Goal: Information Seeking & Learning: Learn about a topic

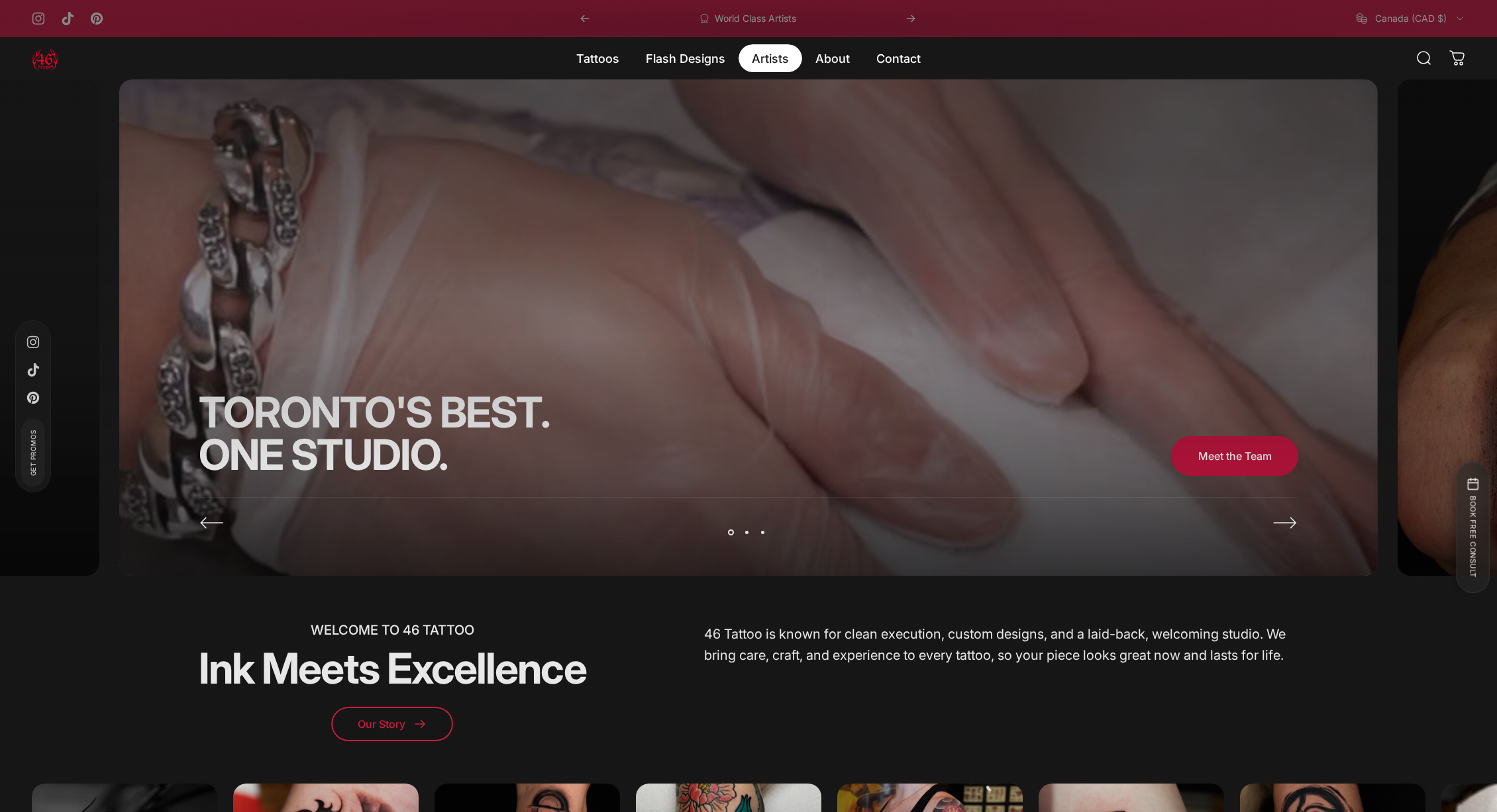
click at [766, 59] on magnet-element "Artists Artists" at bounding box center [770, 58] width 64 height 27
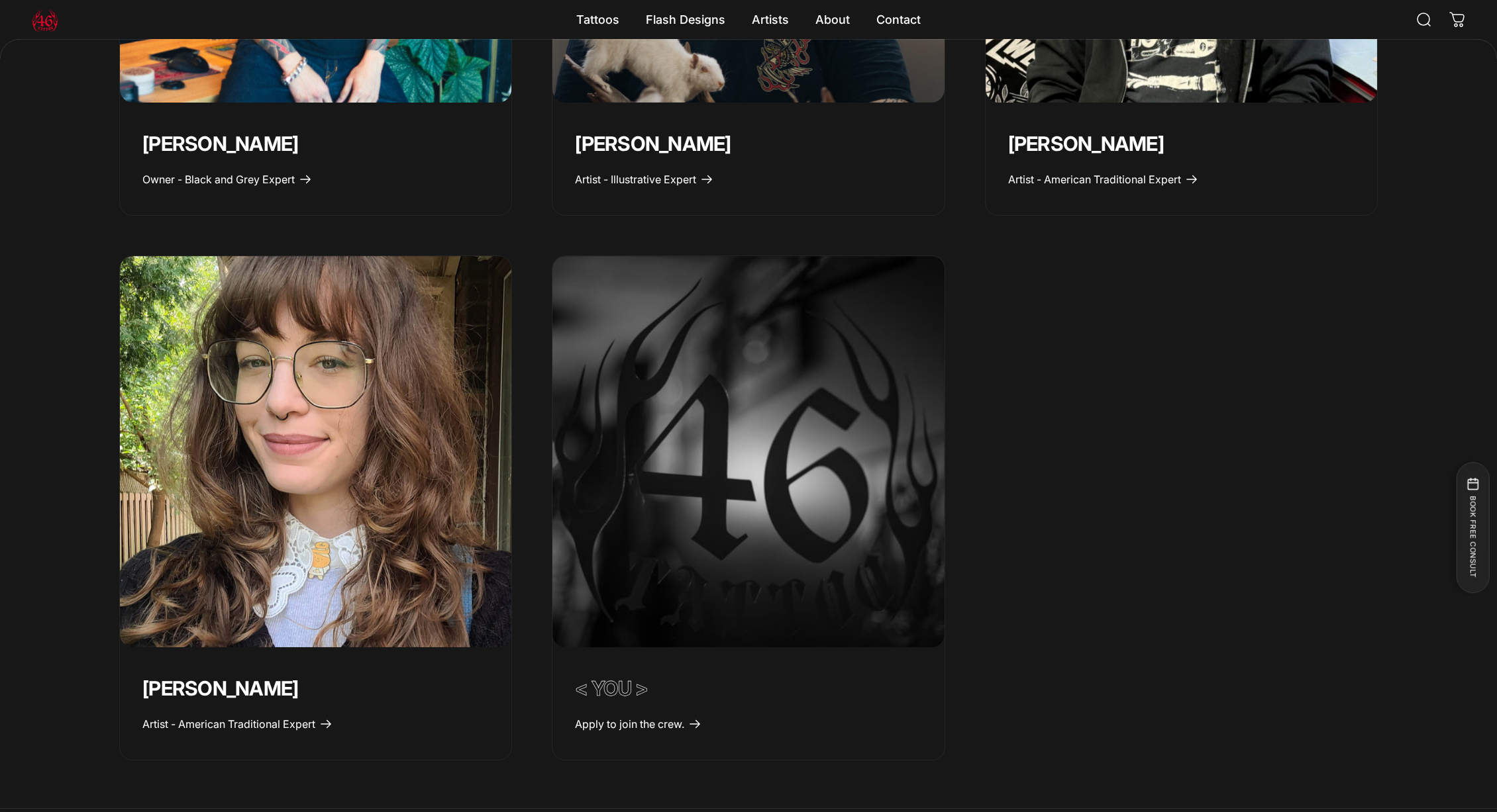
scroll to position [1049, 0]
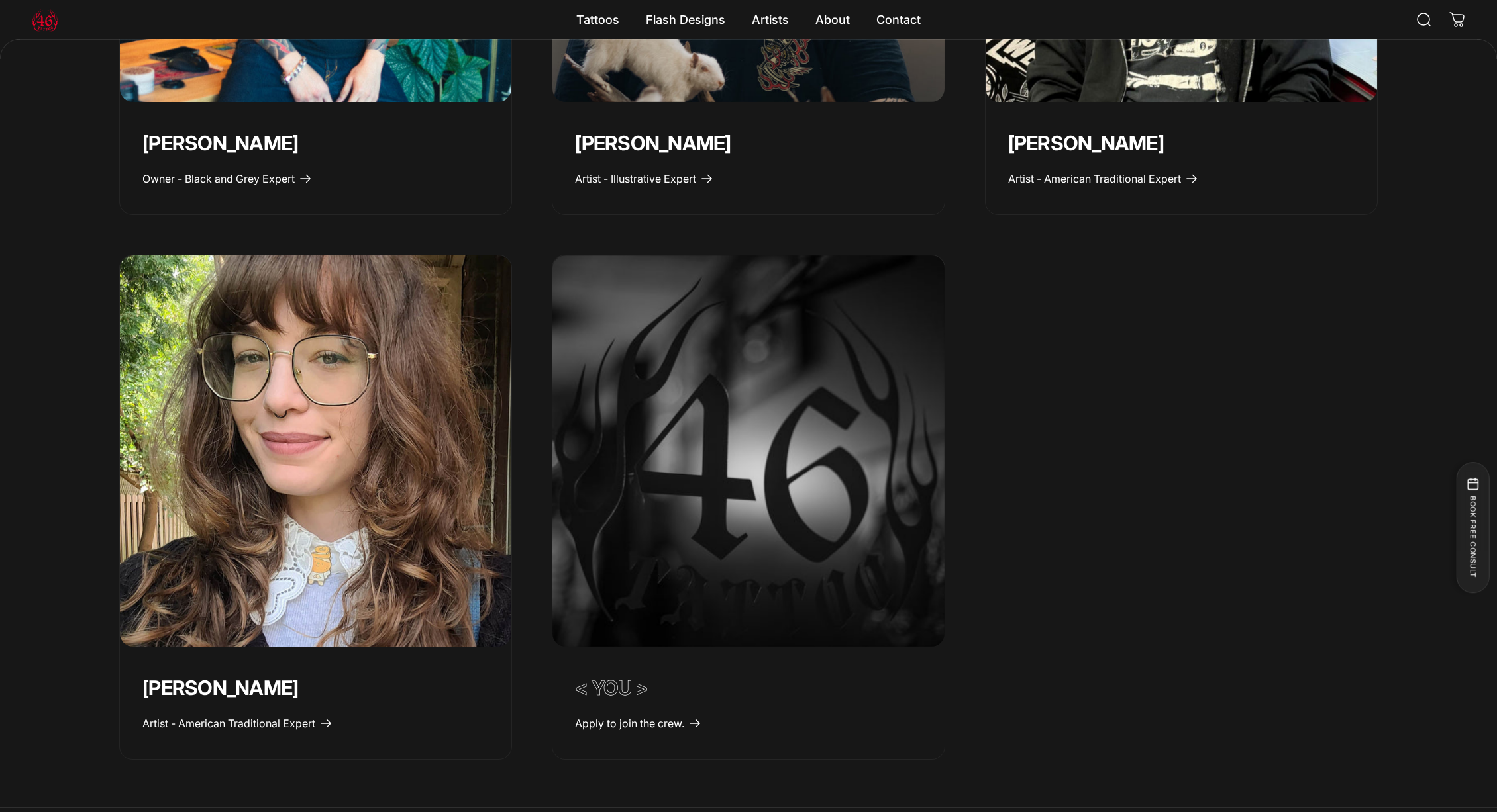
click at [370, 423] on img "Emily Forte" at bounding box center [315, 451] width 411 height 411
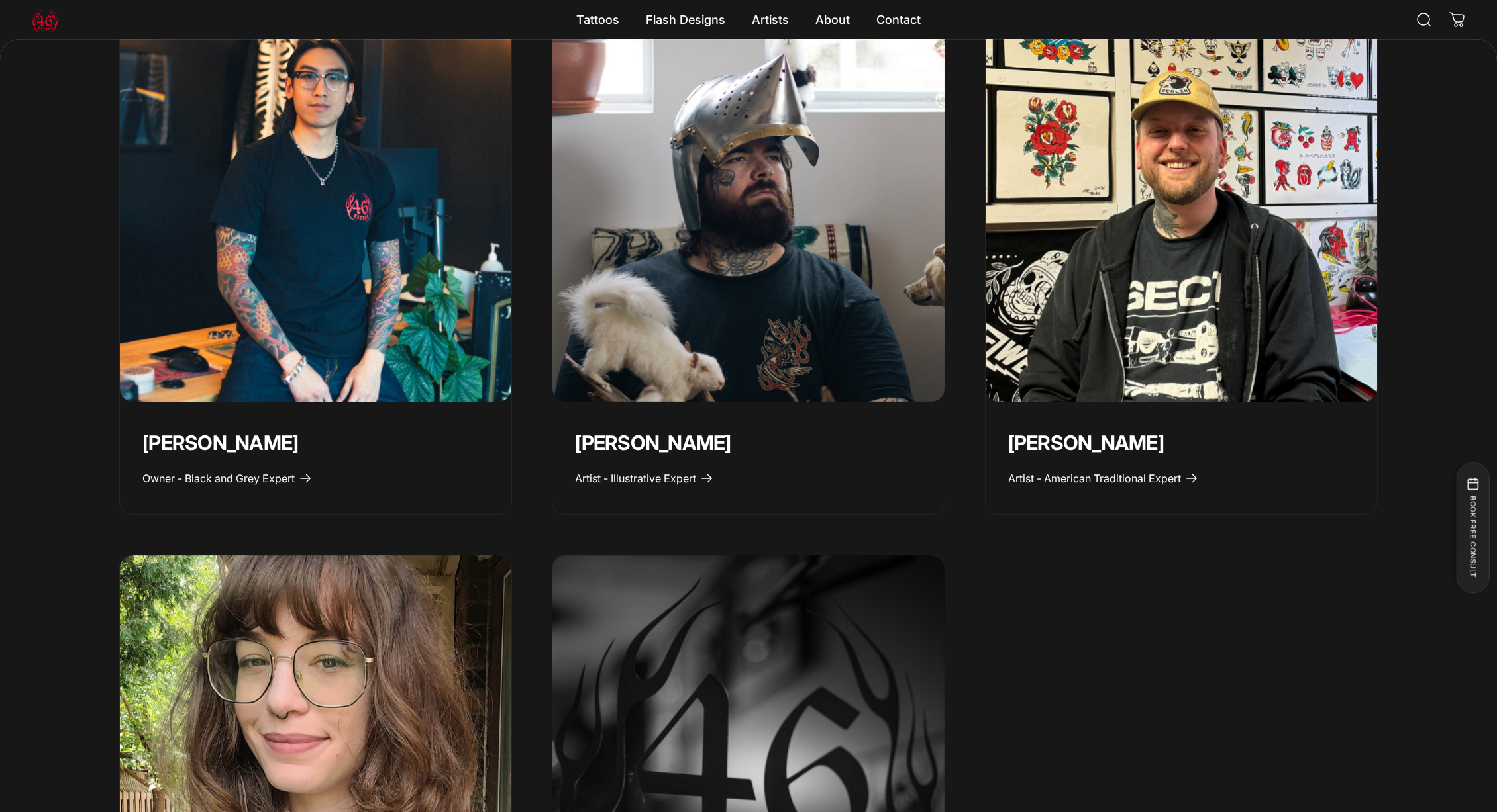
scroll to position [746, 0]
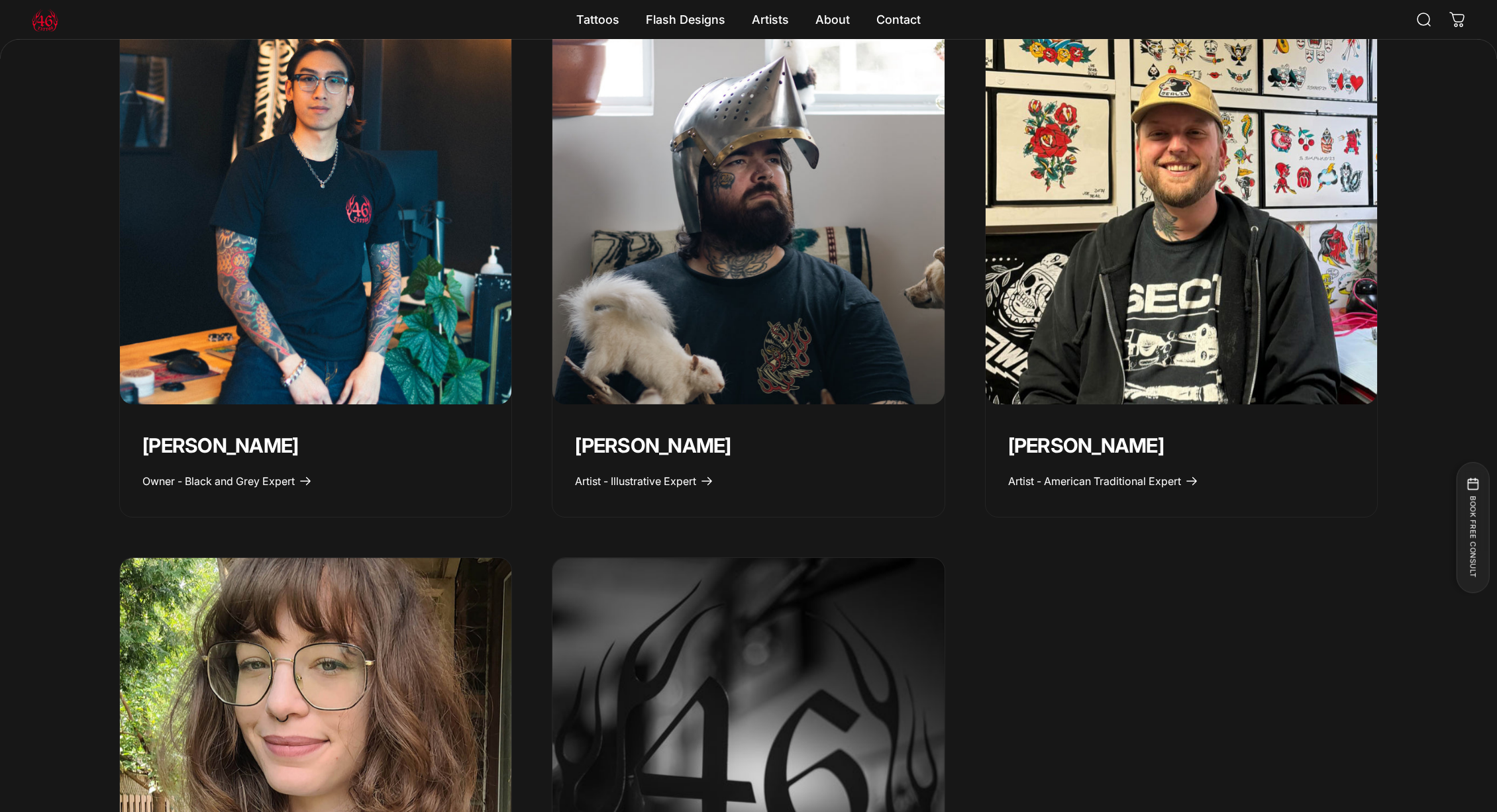
click at [1105, 335] on img "Spencer Skalko" at bounding box center [1181, 208] width 411 height 411
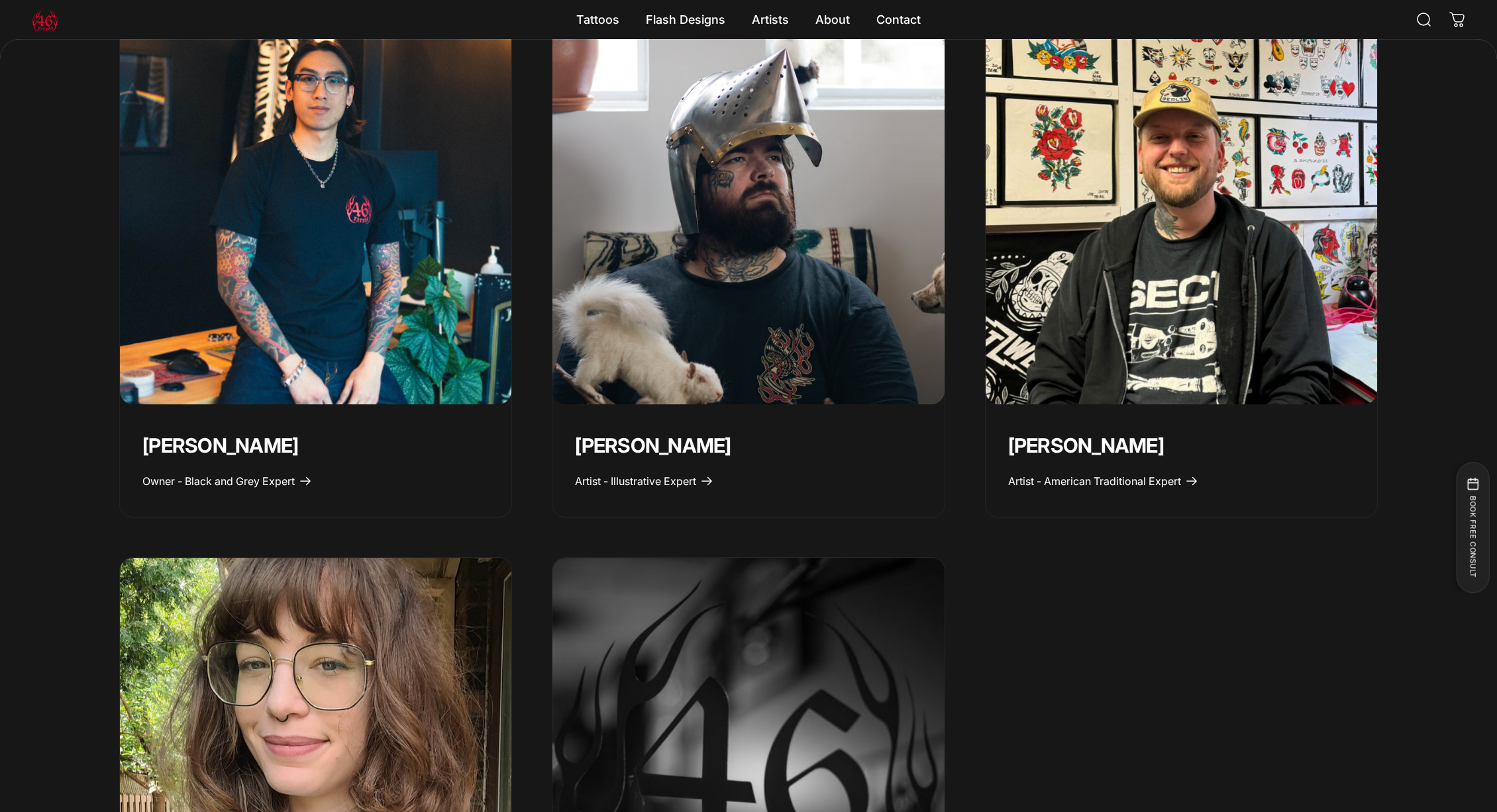
click at [740, 266] on img "Taivas Jättiläinen" at bounding box center [748, 208] width 411 height 411
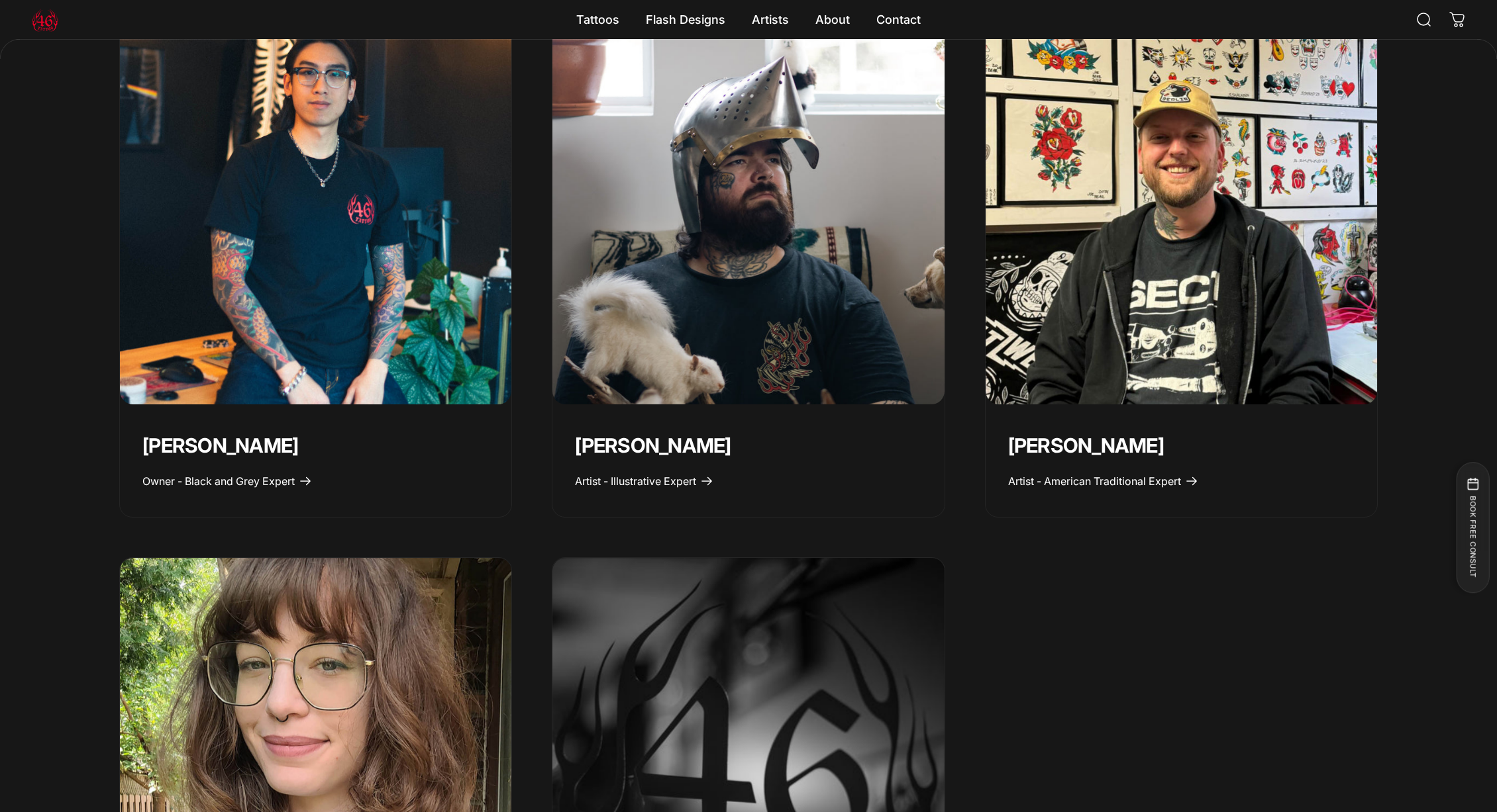
click at [380, 194] on img "Geoffrey Wong" at bounding box center [315, 208] width 411 height 411
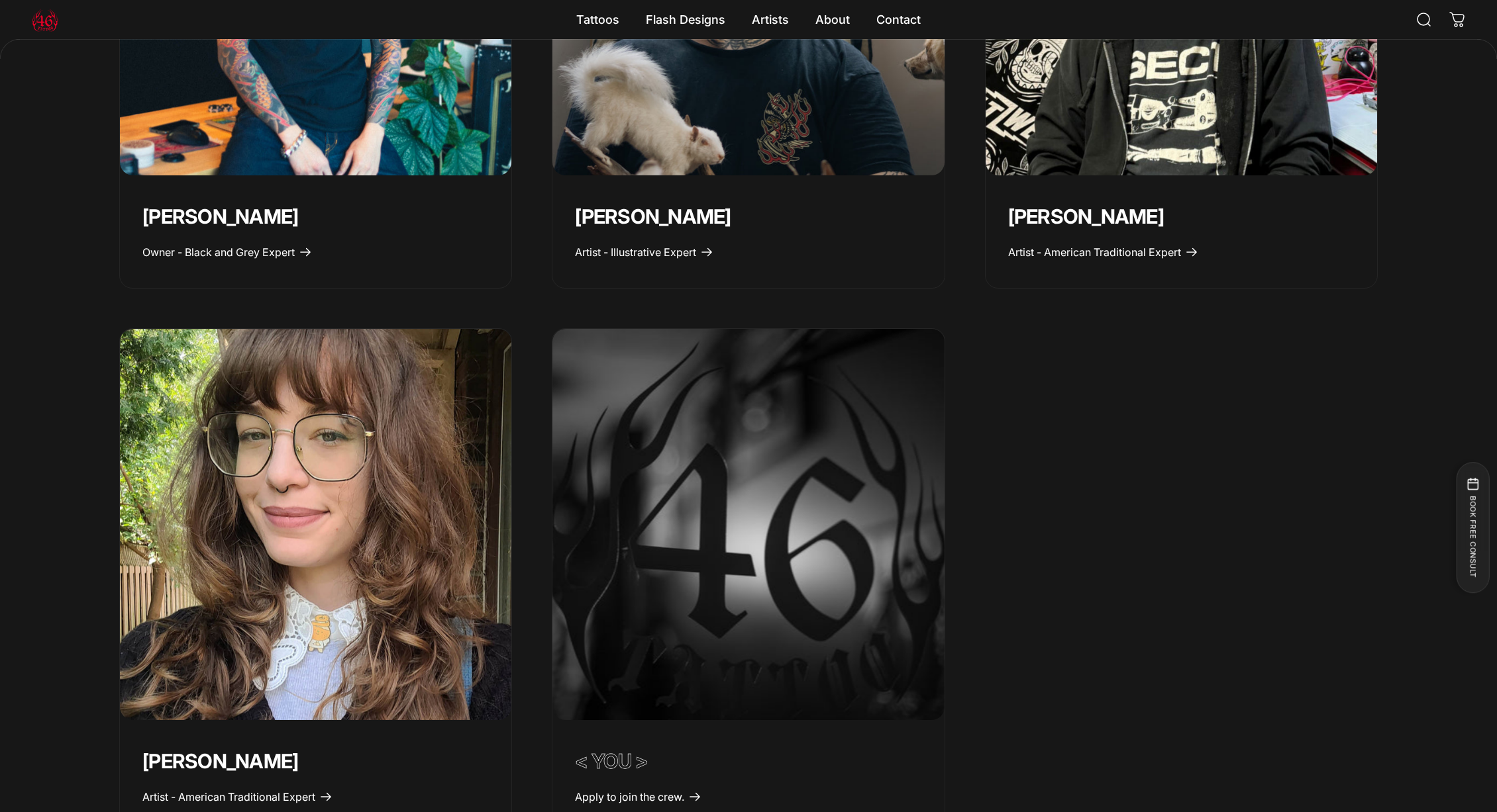
scroll to position [977, 0]
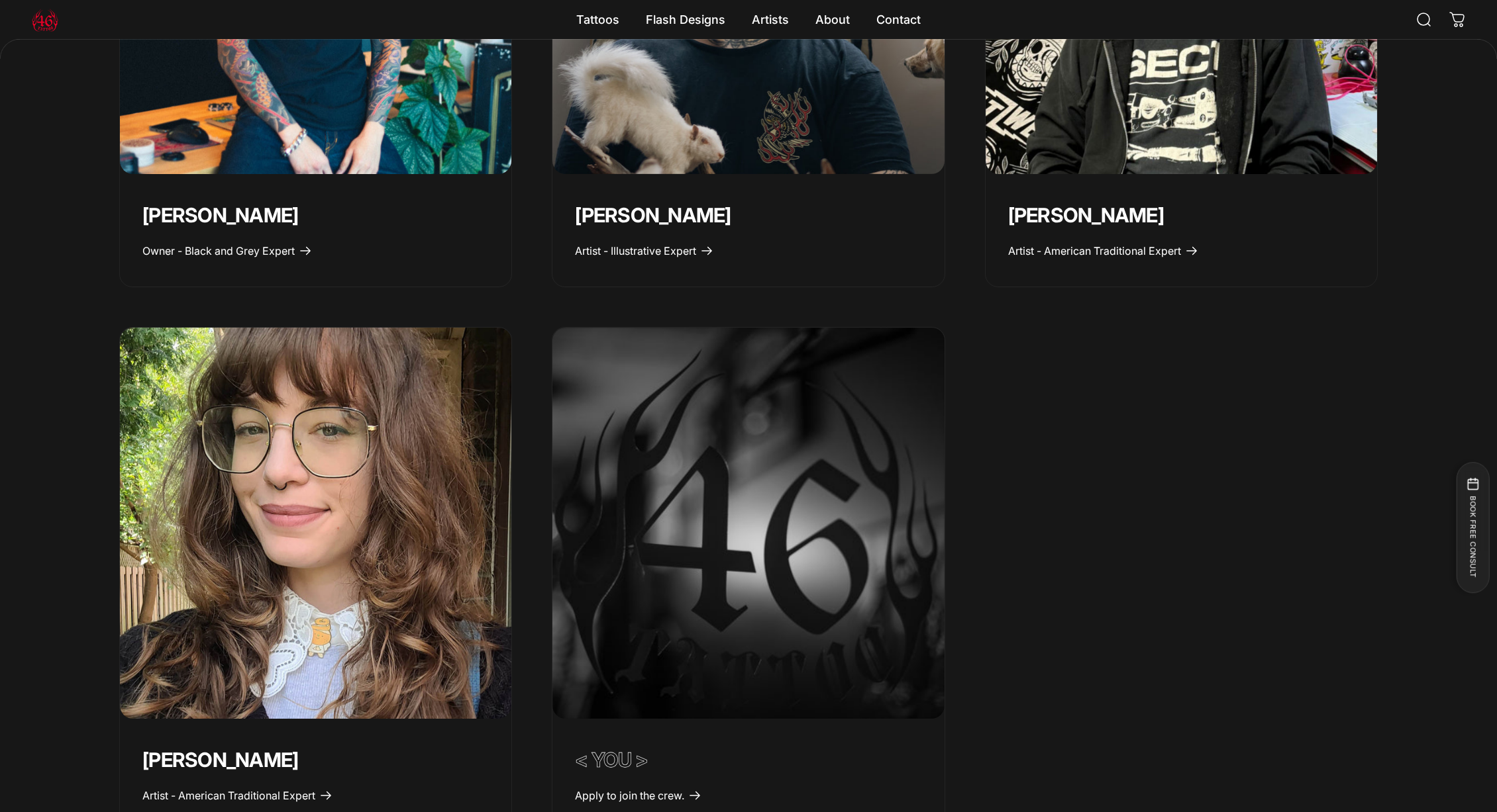
click at [341, 463] on img "Emily Forte" at bounding box center [315, 524] width 411 height 411
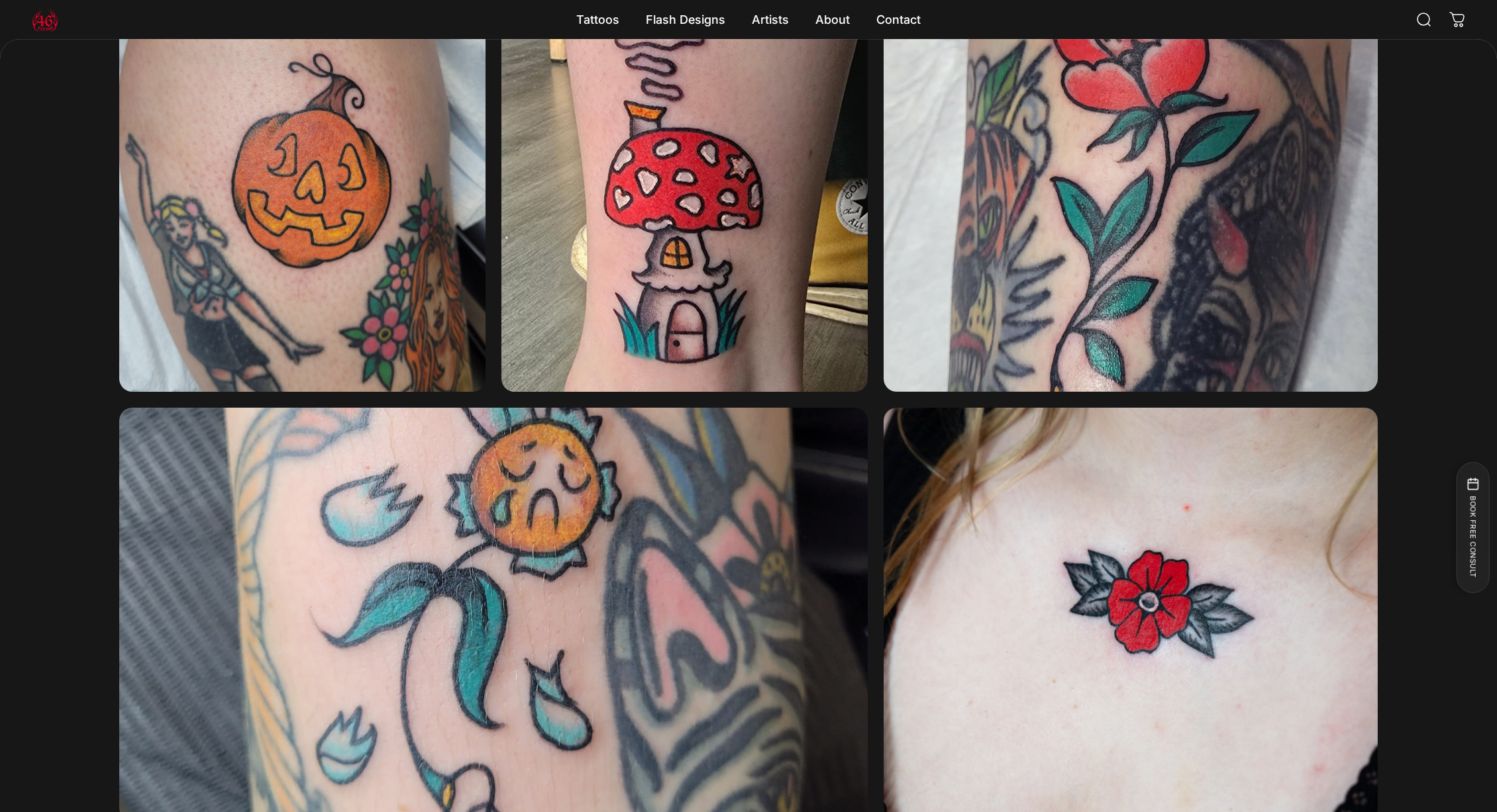
scroll to position [1614, 0]
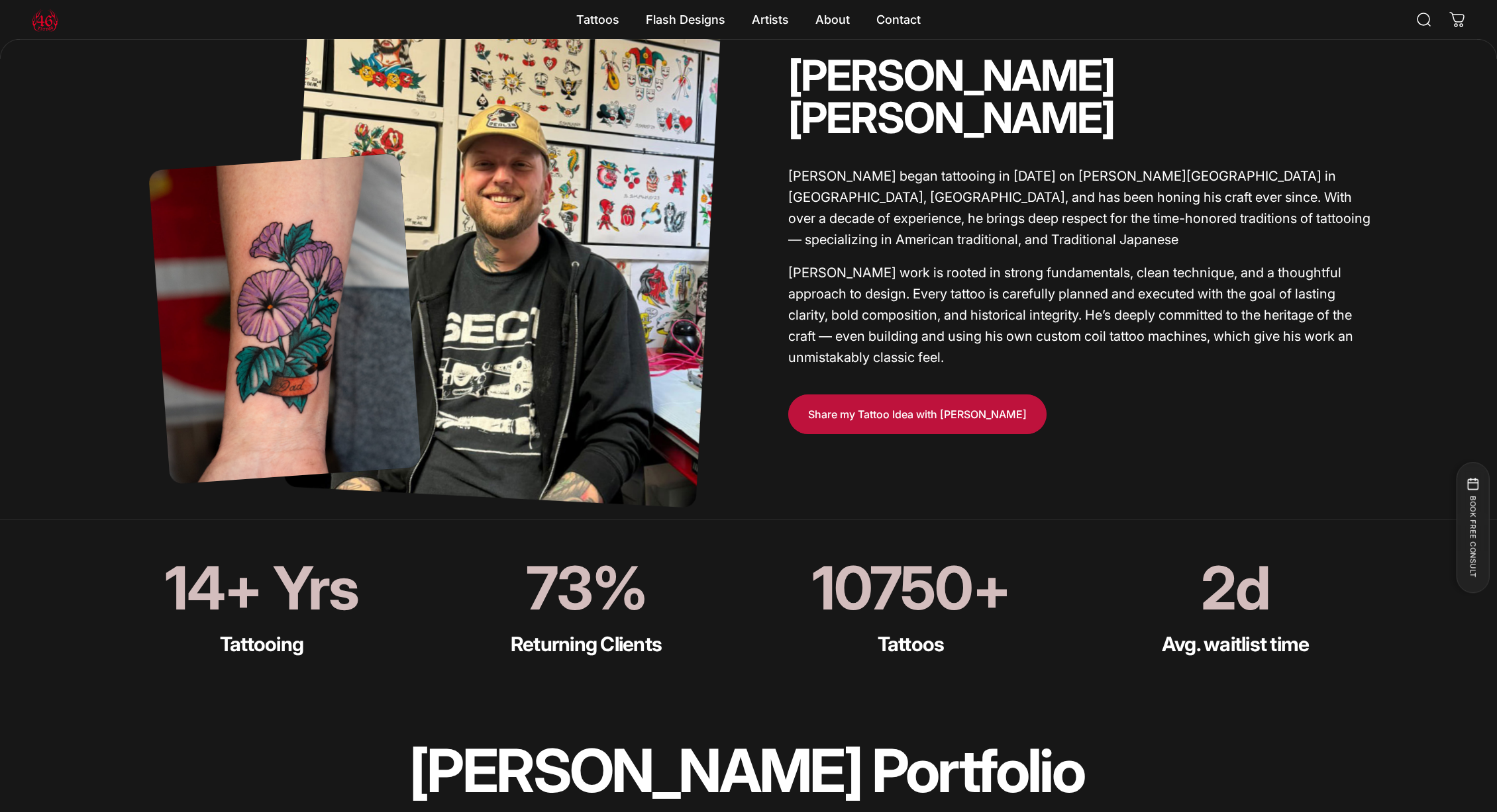
scroll to position [672, 0]
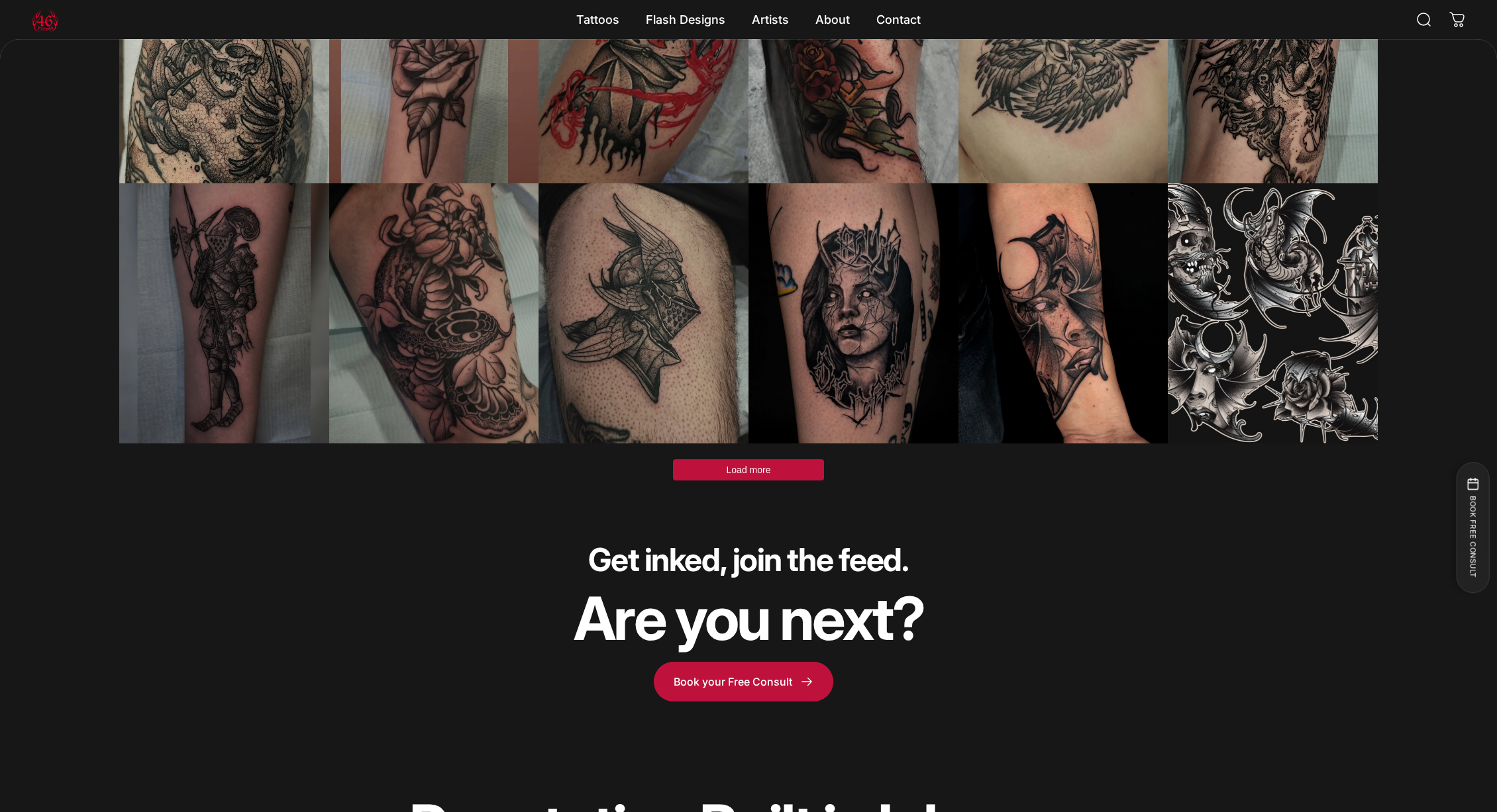
scroll to position [4133, 0]
click at [710, 471] on button "Load more" at bounding box center [748, 470] width 151 height 22
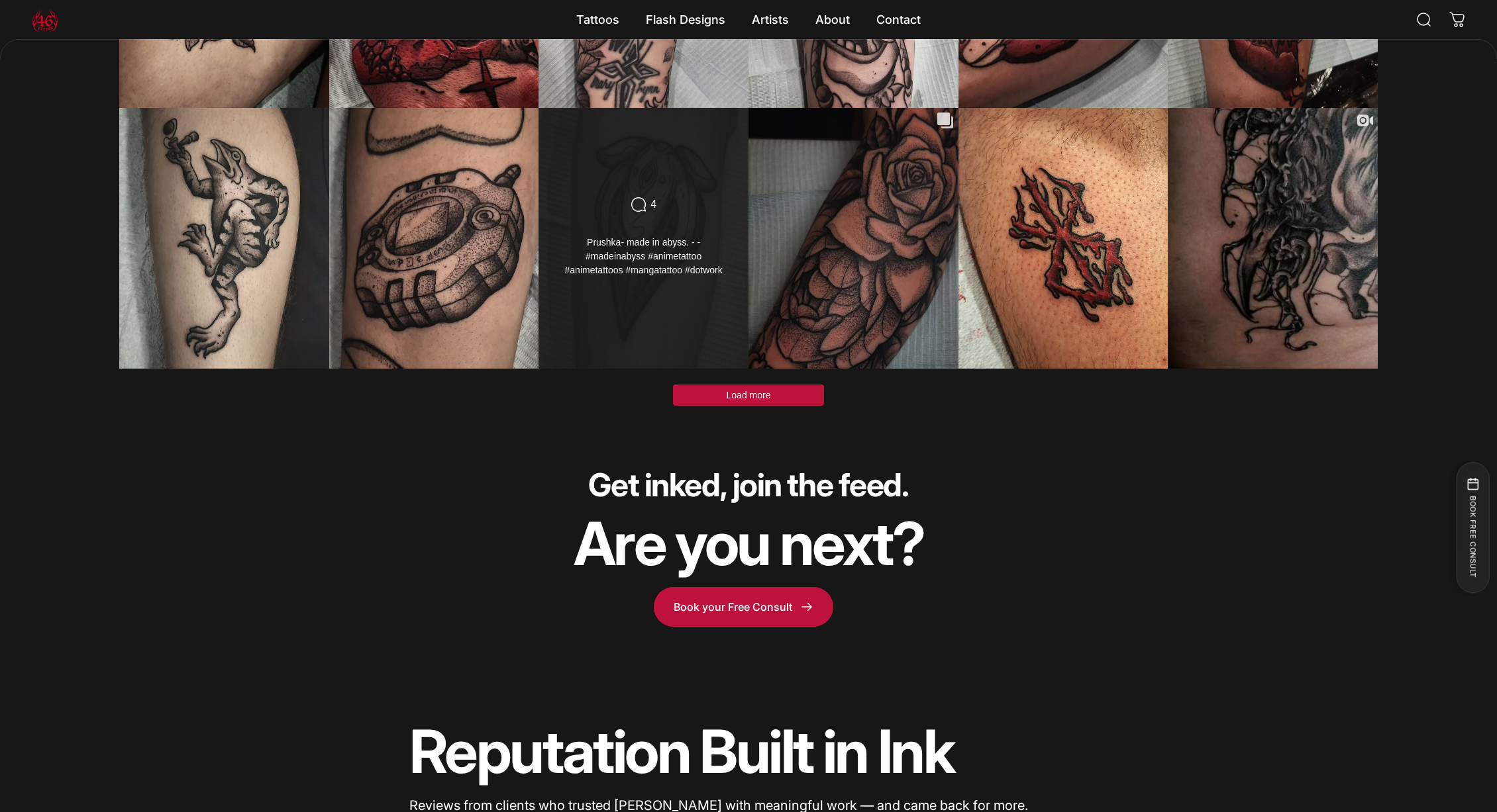
scroll to position [5258, 0]
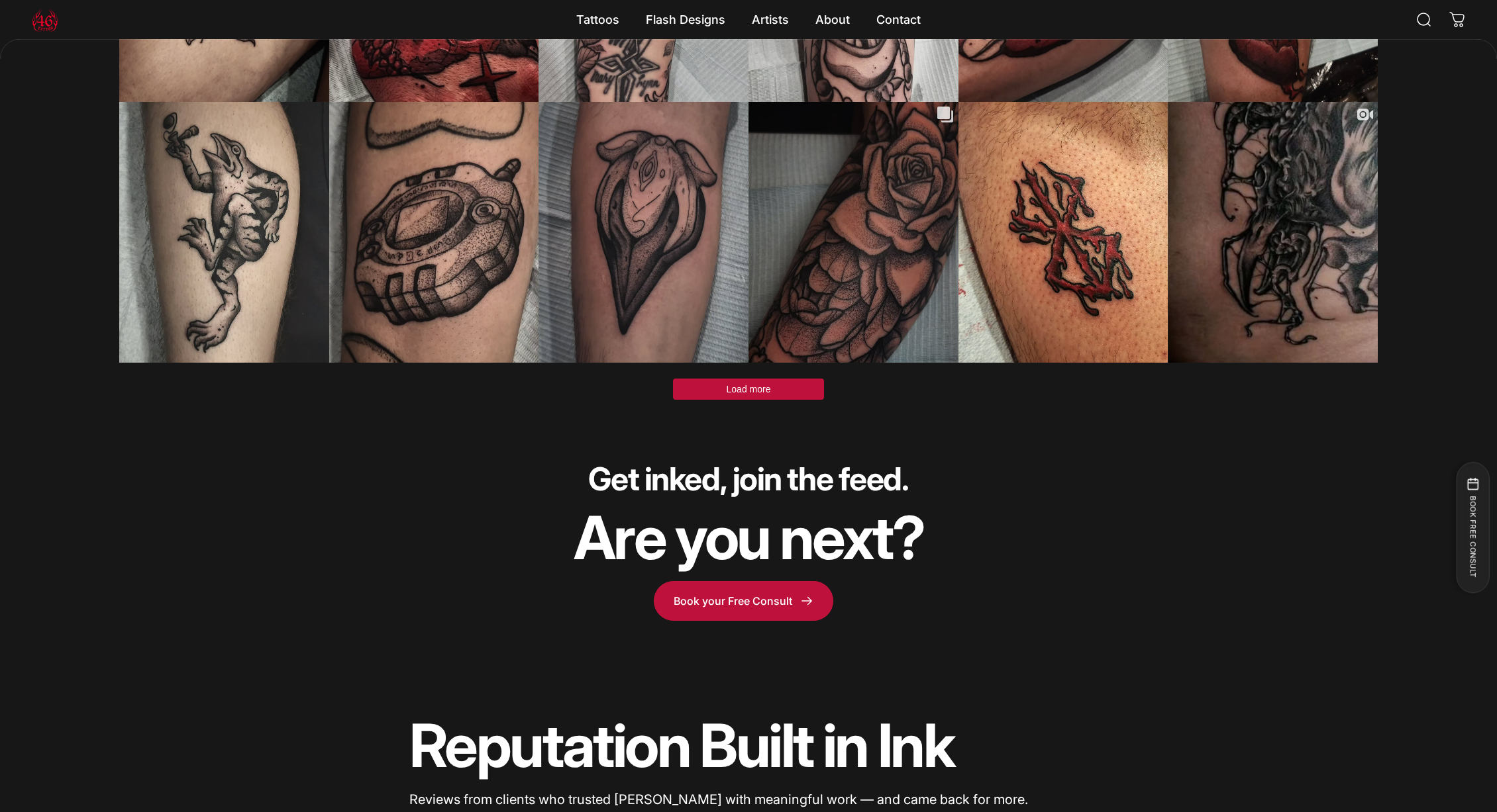
click at [721, 392] on button "Load more" at bounding box center [748, 389] width 151 height 22
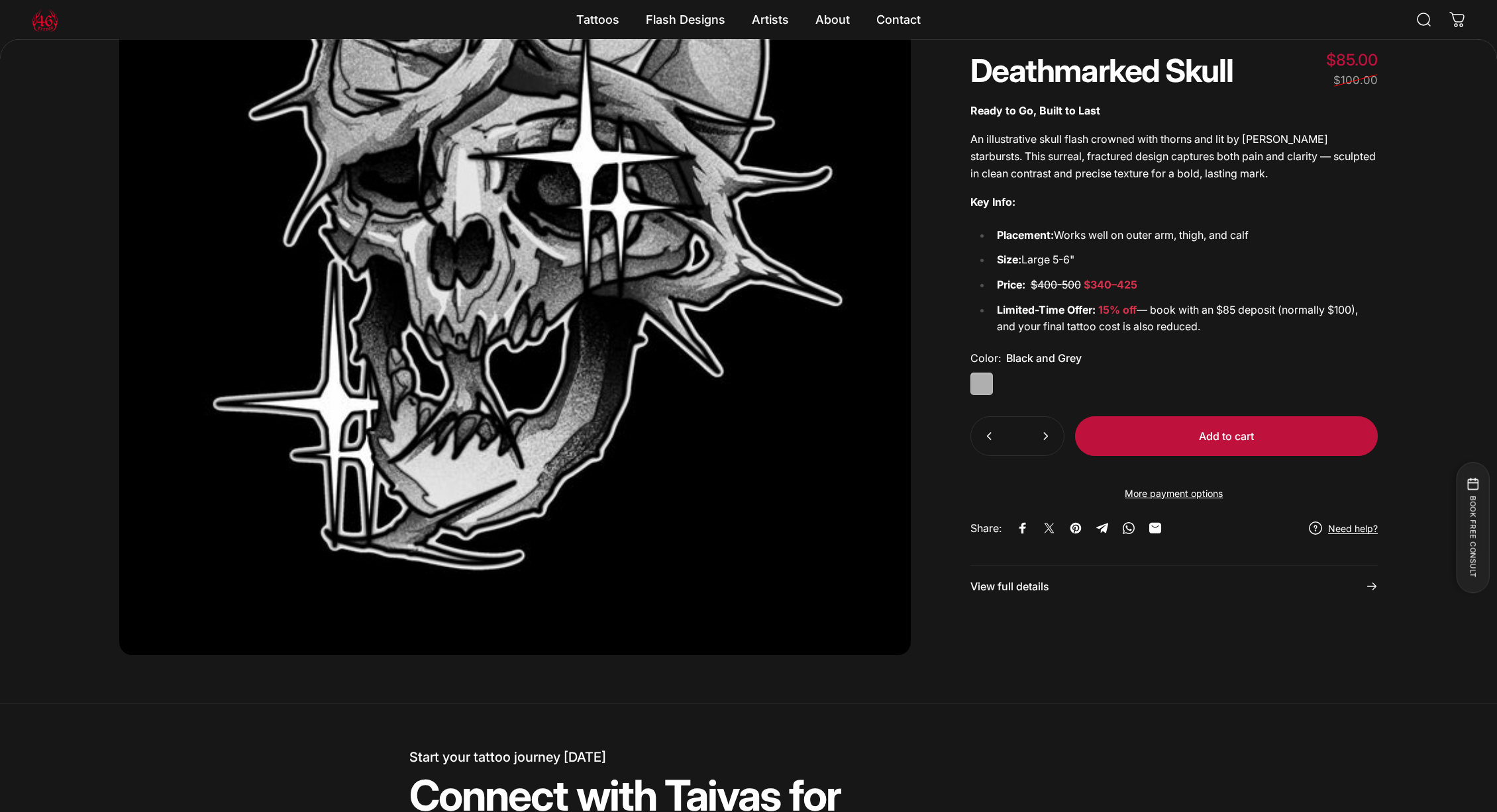
scroll to position [8187, 0]
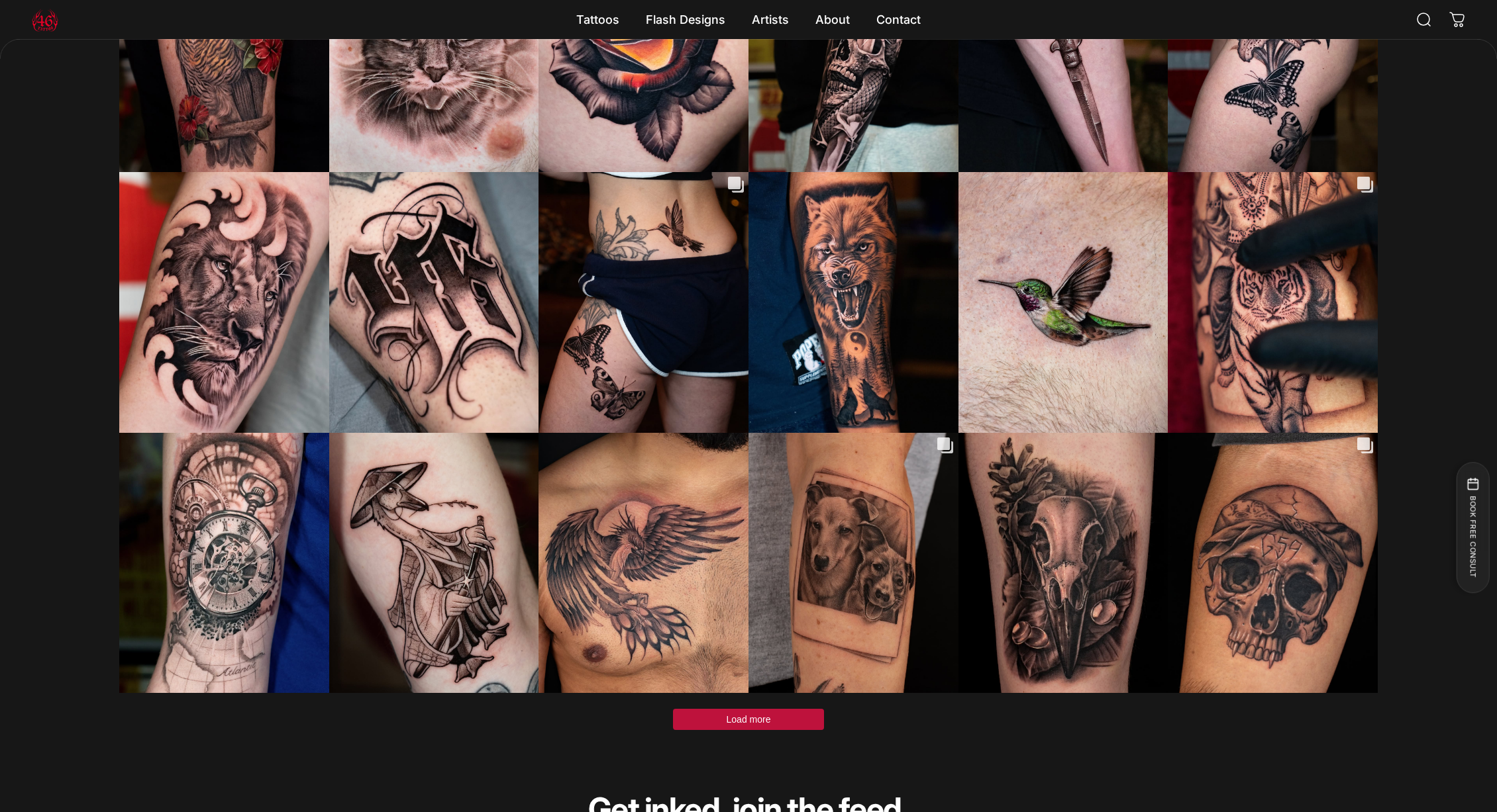
scroll to position [4162, 0]
click at [714, 710] on button "Load more" at bounding box center [748, 720] width 151 height 22
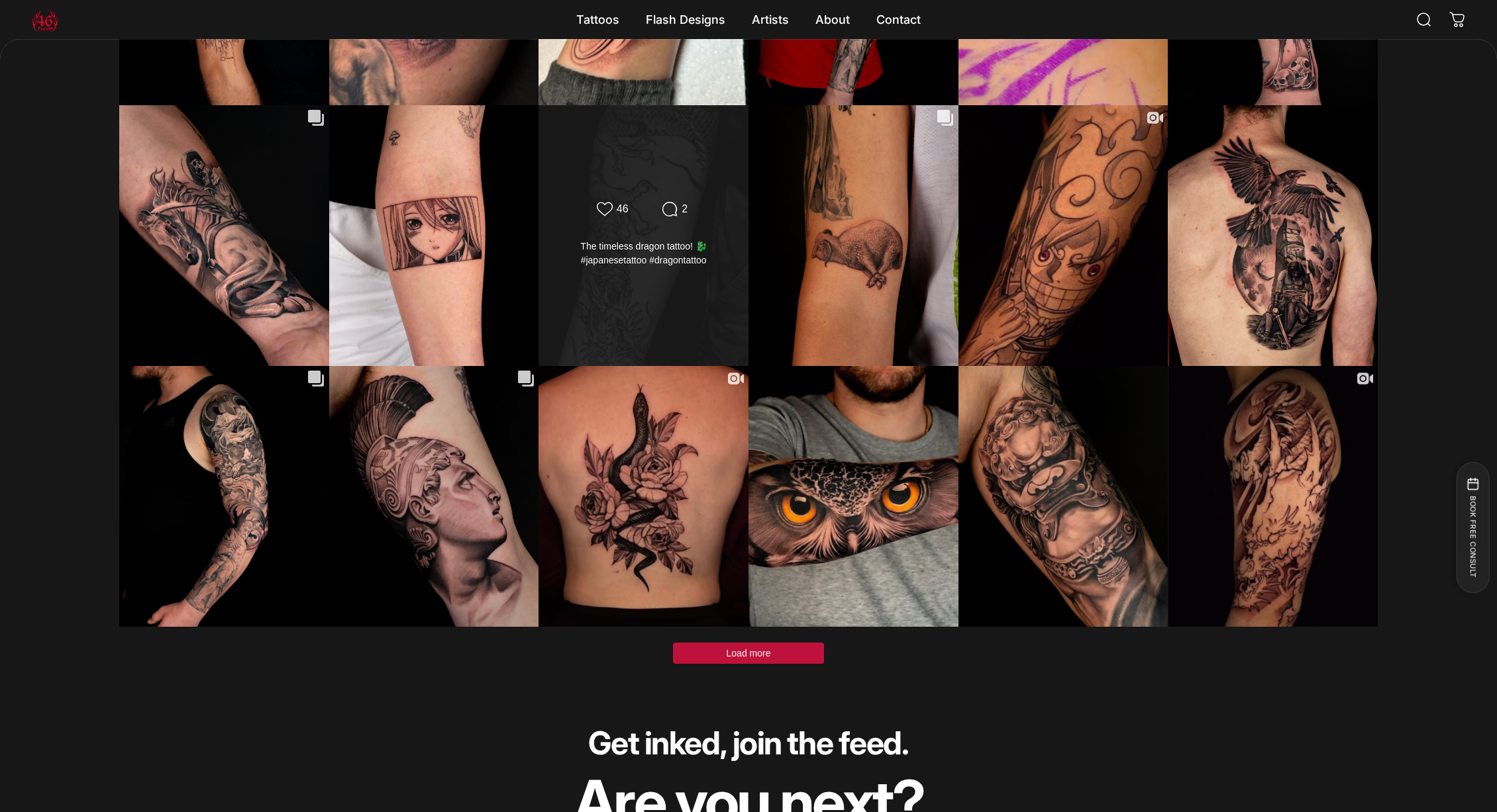
scroll to position [5272, 0]
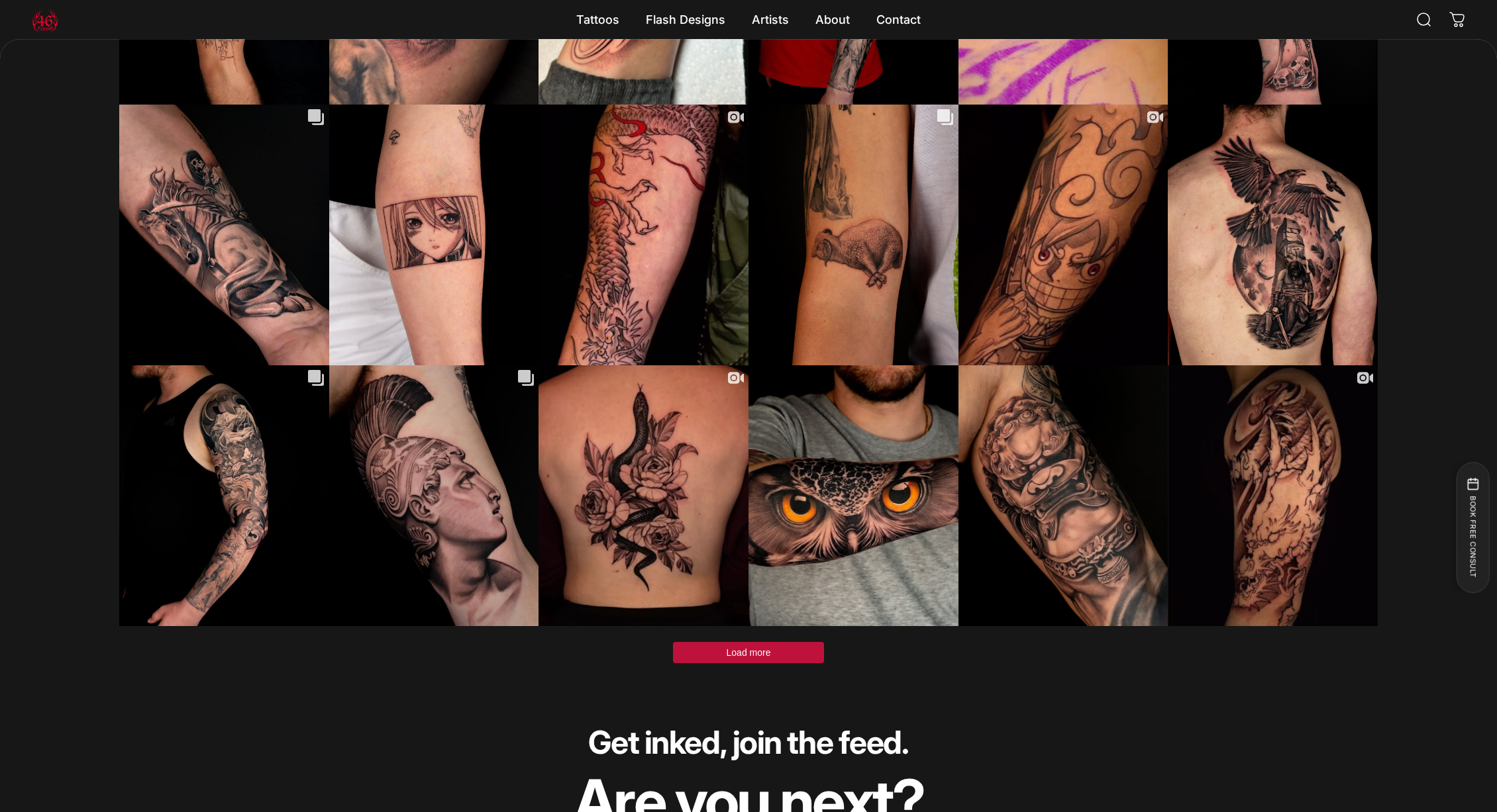
click at [780, 642] on button "Load more" at bounding box center [748, 653] width 151 height 22
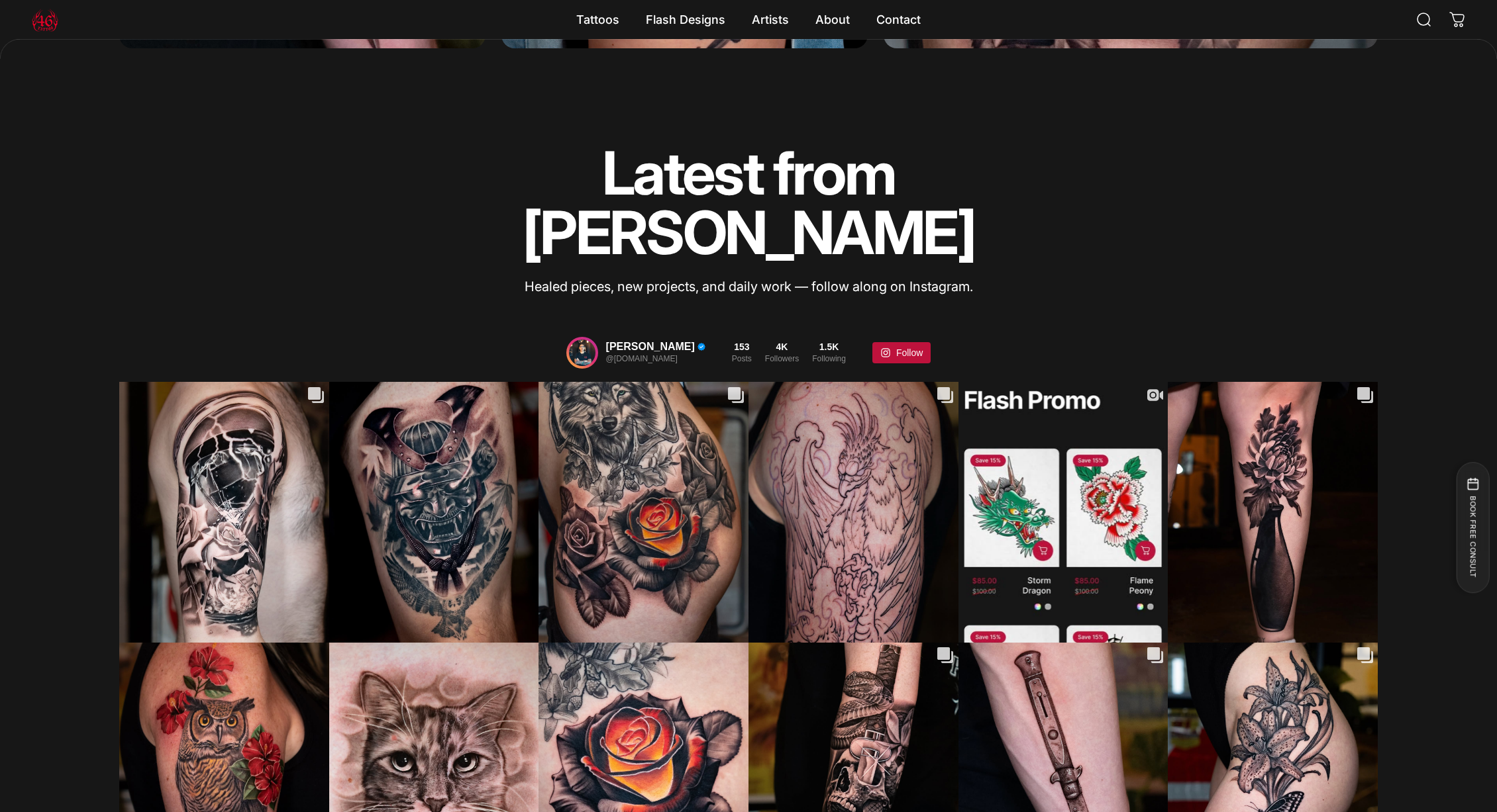
scroll to position [3272, 0]
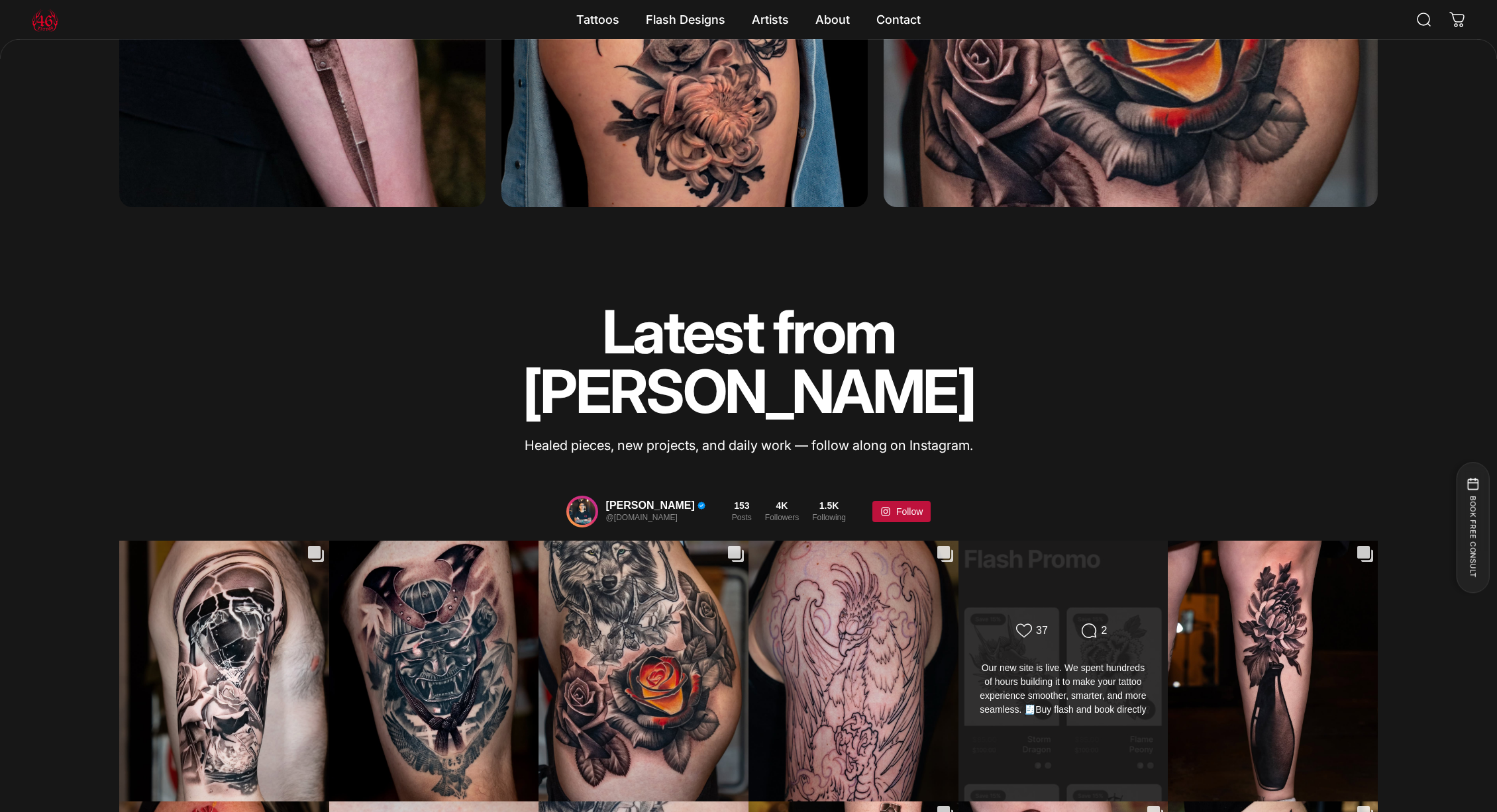
click at [1070, 540] on div "Likes Count 37 Comments Count 2" at bounding box center [1063, 671] width 211 height 263
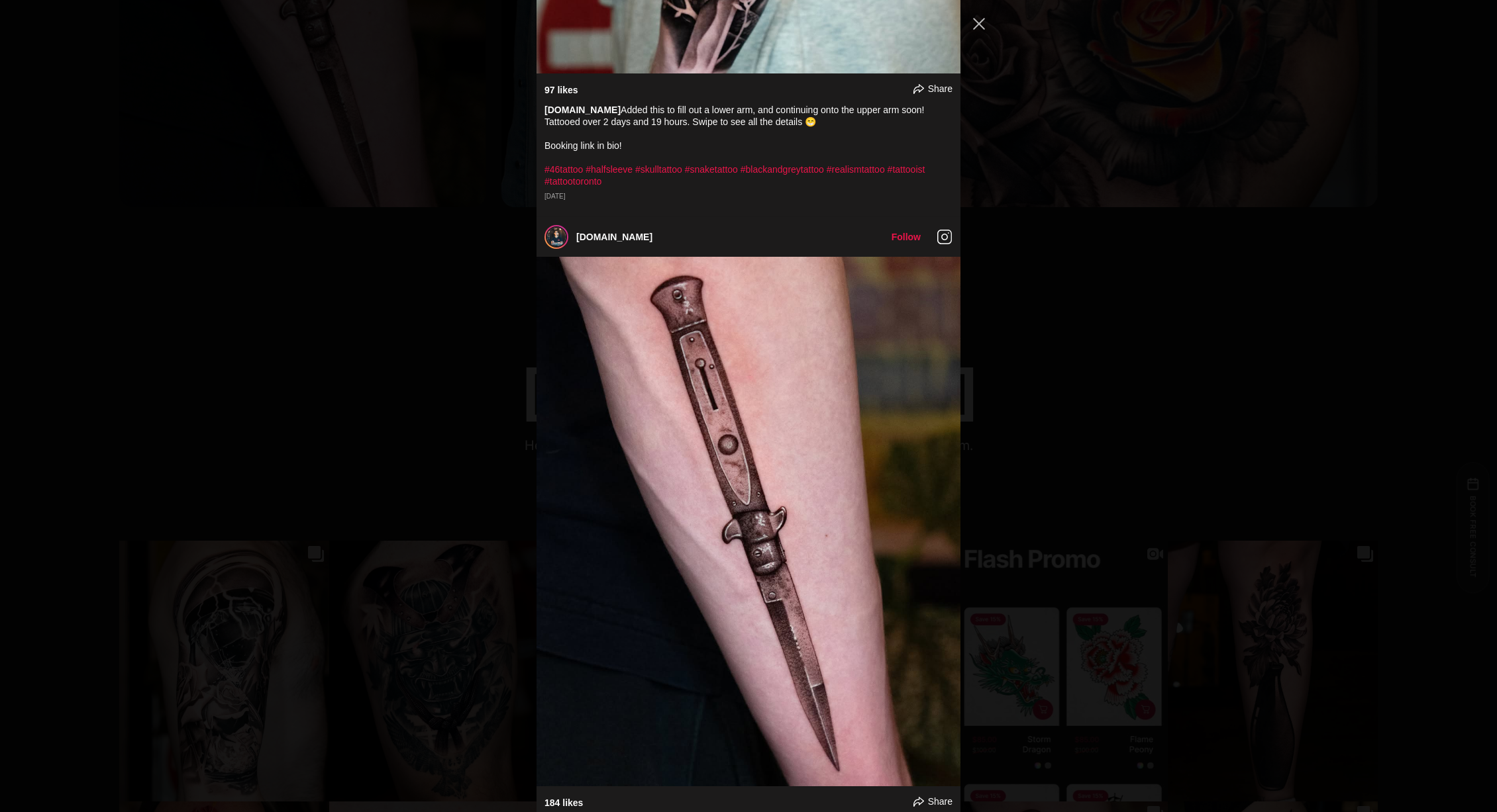
scroll to position [4595, 0]
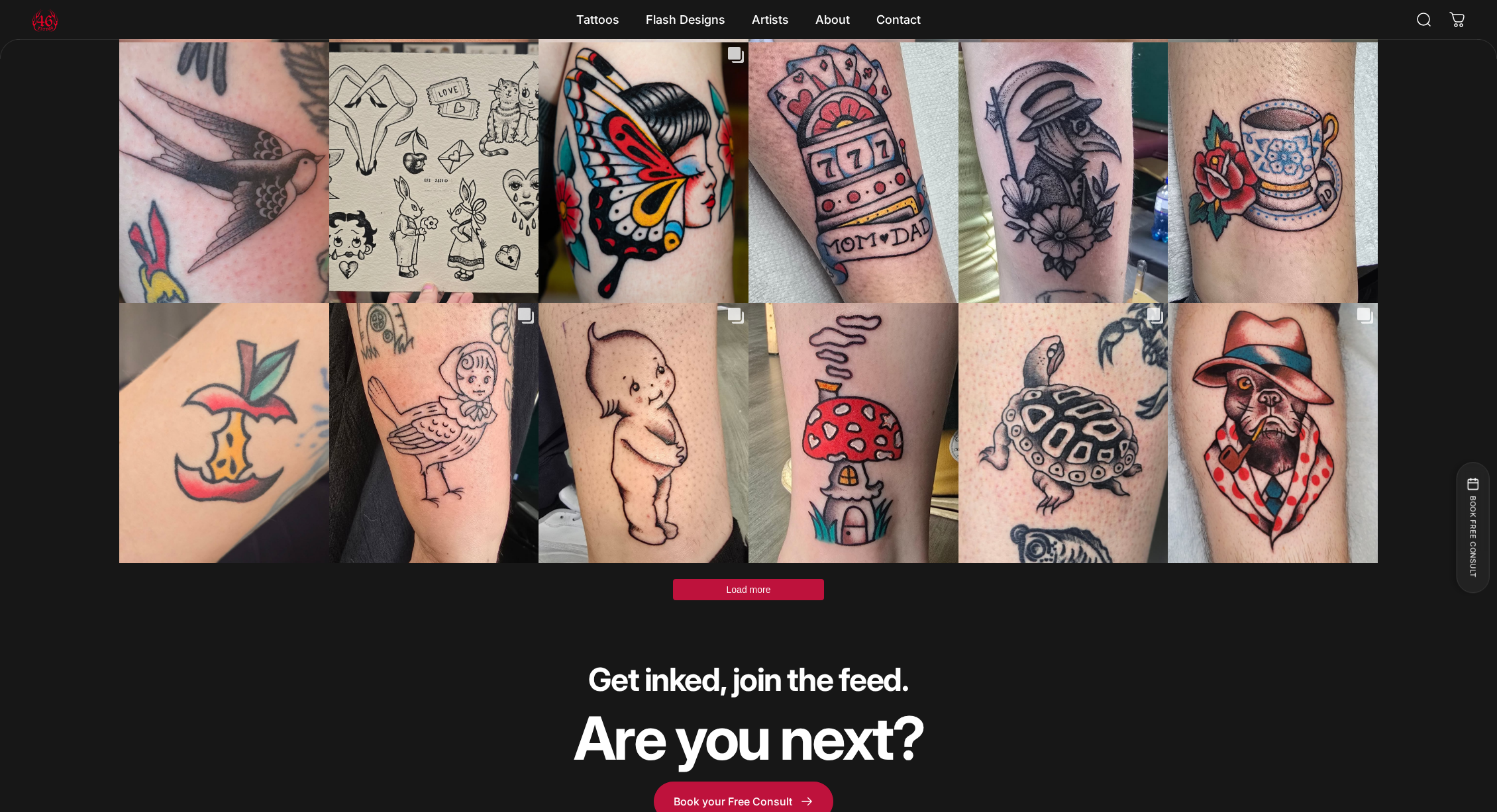
scroll to position [3706, 0]
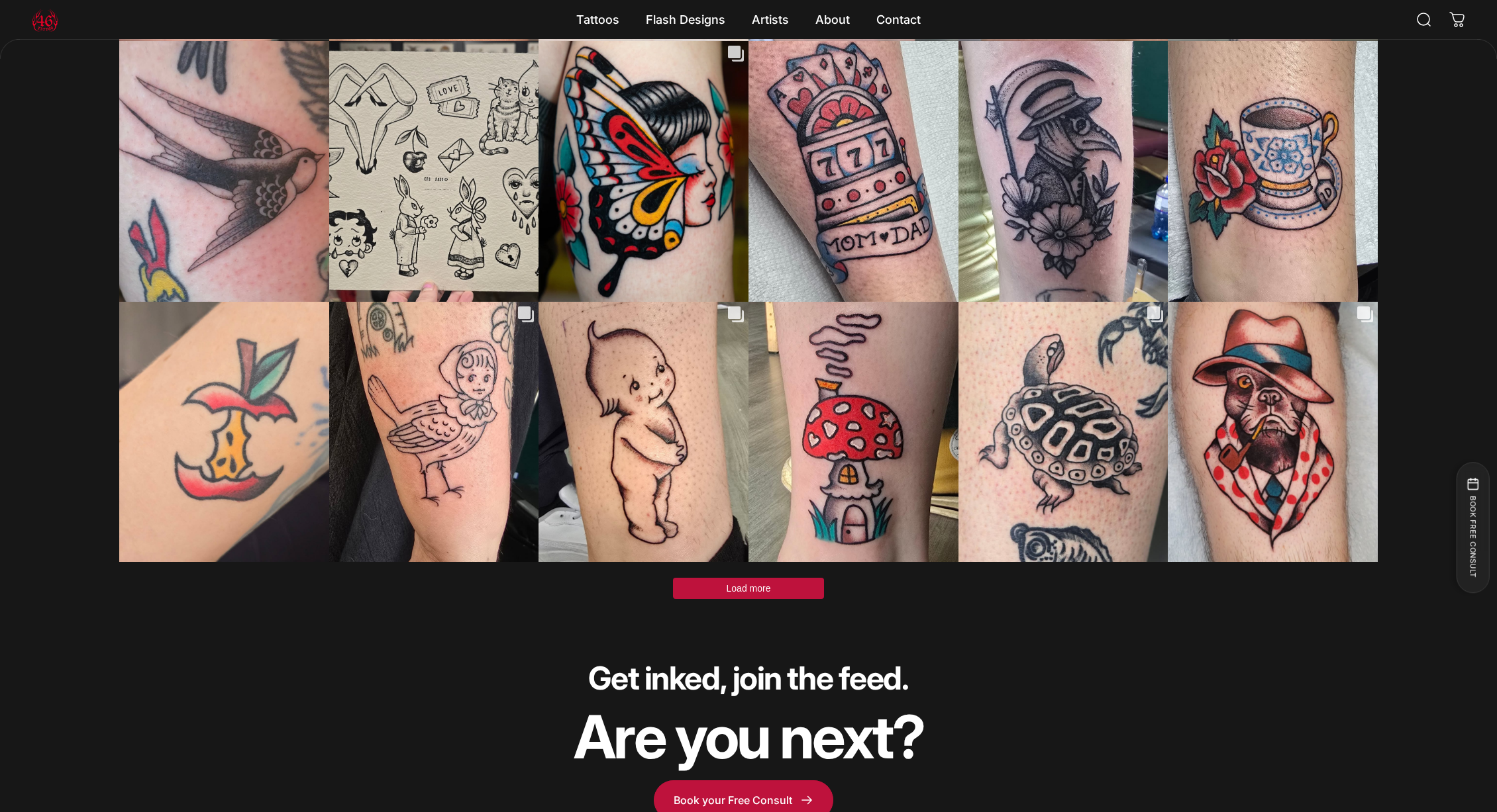
click at [720, 578] on button "Load more" at bounding box center [748, 588] width 151 height 22
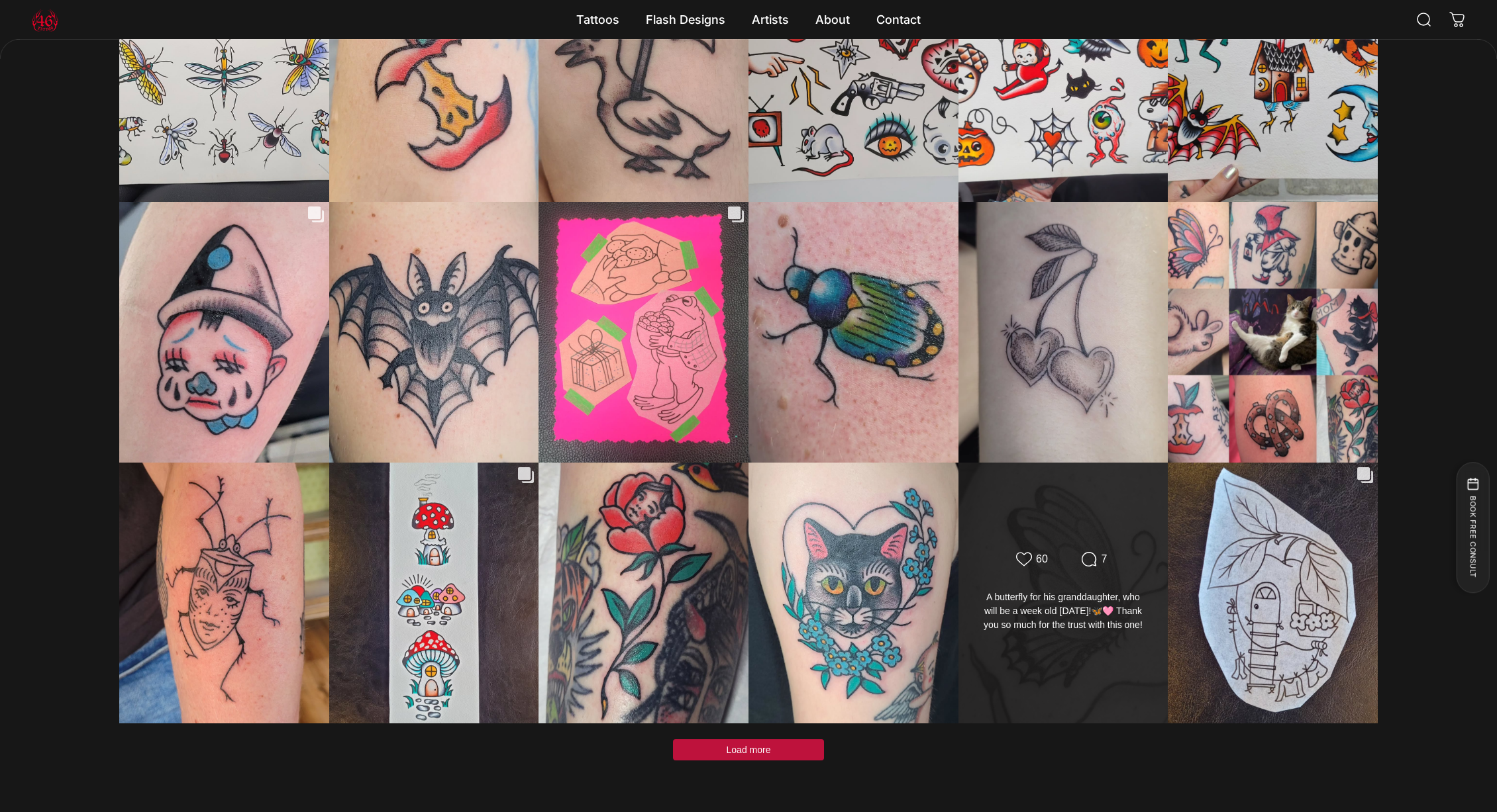
scroll to position [4649, 0]
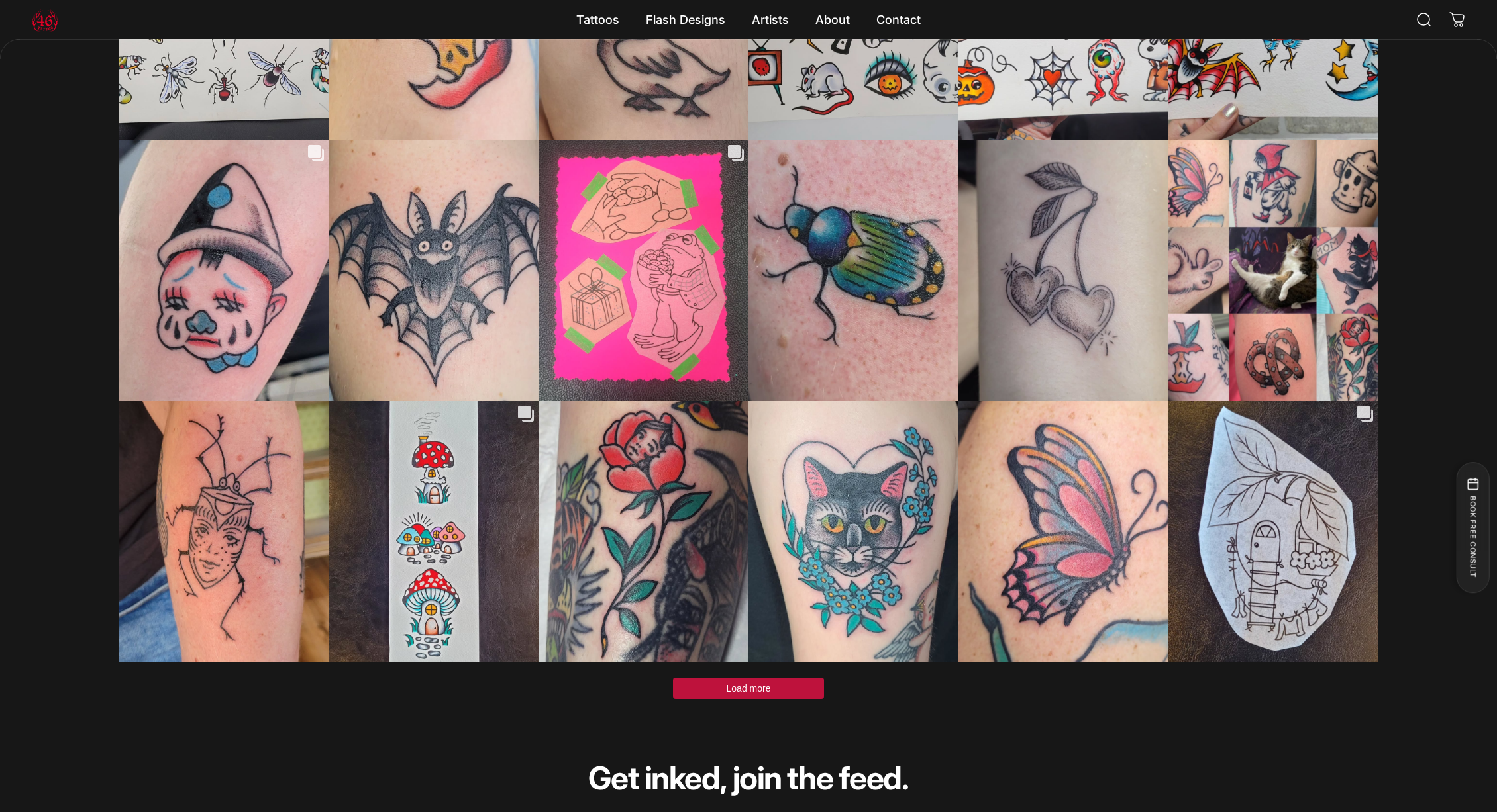
click at [789, 678] on button "Load more" at bounding box center [748, 688] width 151 height 22
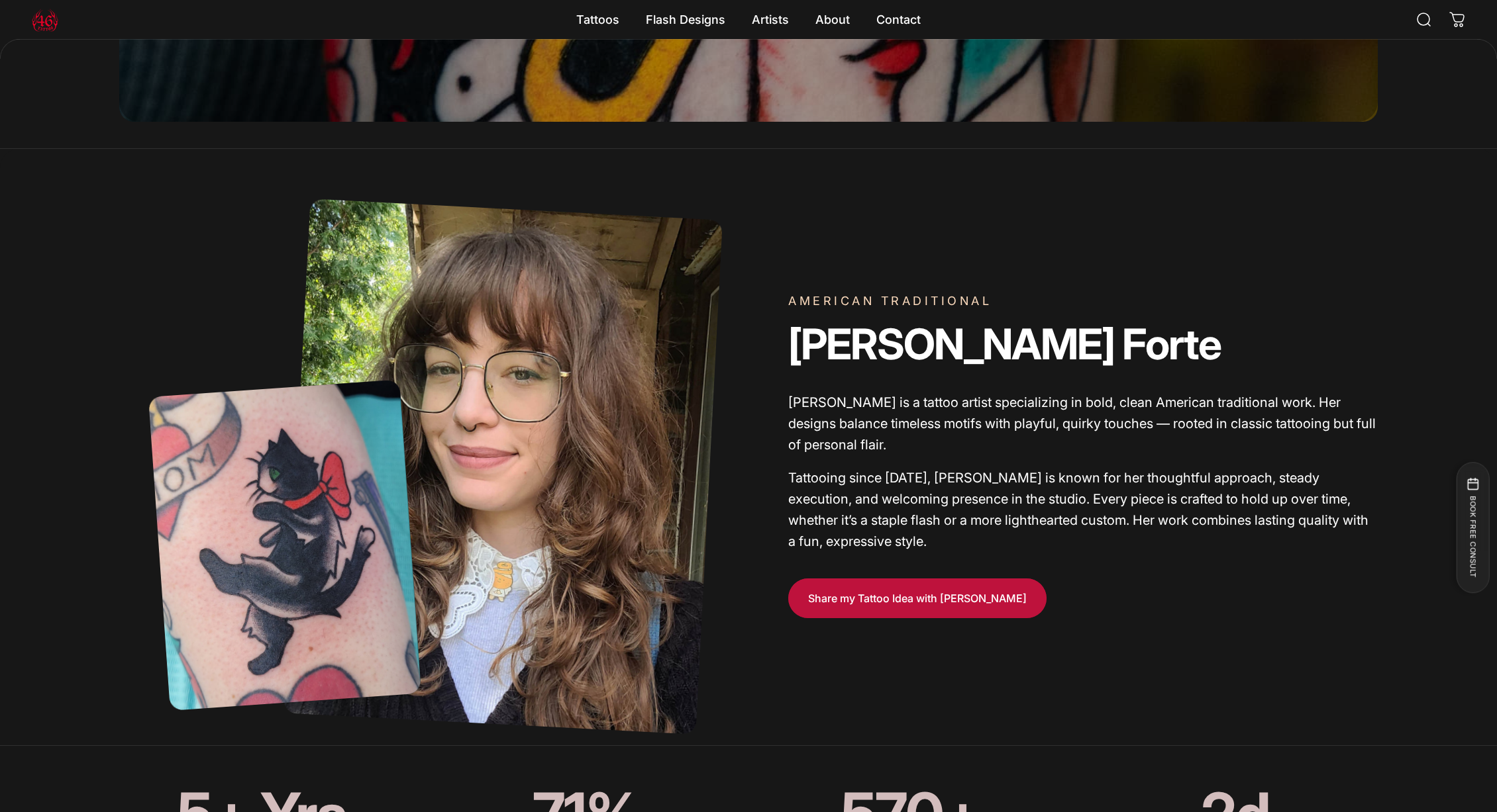
scroll to position [452, 0]
